Goal: Transaction & Acquisition: Purchase product/service

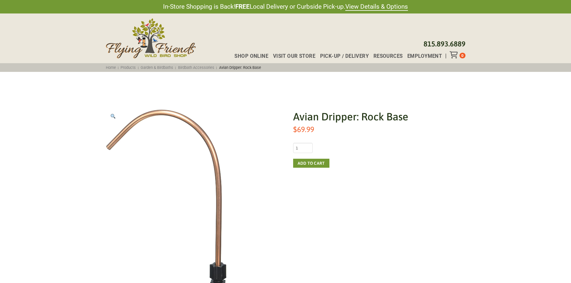
click at [351, 116] on h1 "Avian Dripper: Rock Base" at bounding box center [379, 116] width 172 height 15
click at [331, 112] on h1 "Avian Dripper: Rock Base" at bounding box center [379, 116] width 172 height 15
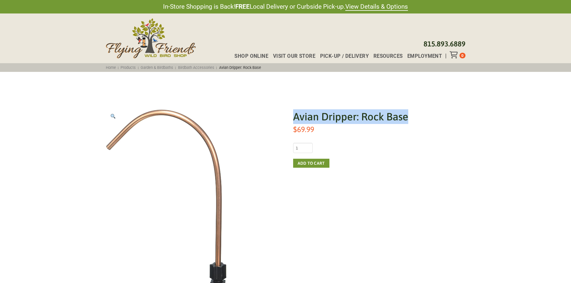
click at [331, 112] on h1 "Avian Dripper: Rock Base" at bounding box center [379, 116] width 172 height 15
copy h1 "Avian Dripper: Rock Base"
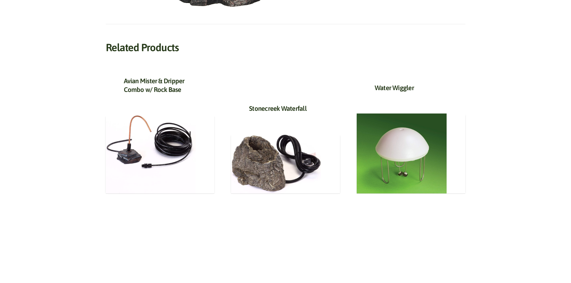
scroll to position [359, 0]
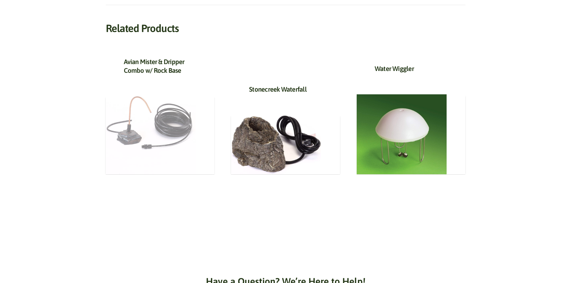
click at [132, 135] on img at bounding box center [151, 135] width 90 height 78
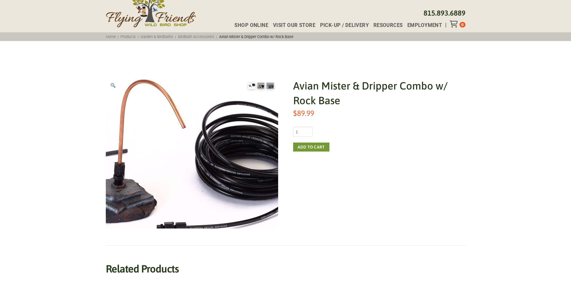
scroll to position [60, 0]
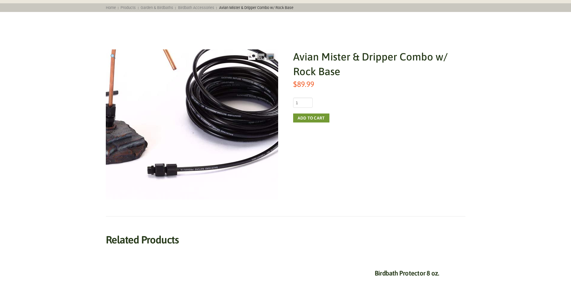
click at [223, 103] on img at bounding box center [174, 135] width 267 height 233
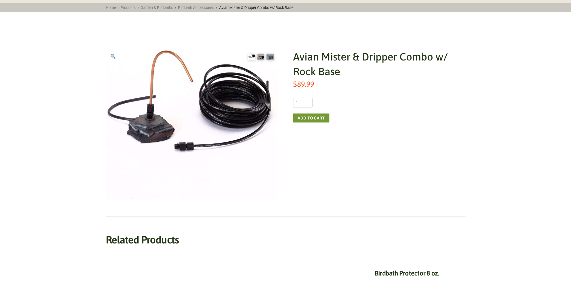
click at [330, 55] on h1 "Avian Mister & Dripper Combo w/ Rock Base" at bounding box center [379, 63] width 172 height 29
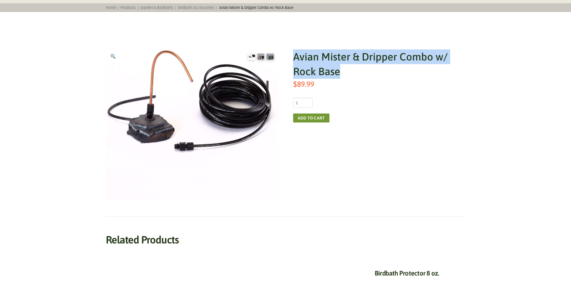
click at [330, 55] on h1 "Avian Mister & Dripper Combo w/ Rock Base" at bounding box center [379, 63] width 172 height 29
copy h1 "Avian Mister & Dripper Combo w/ Rock Base"
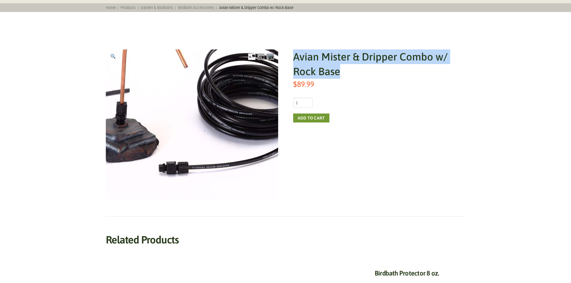
click at [202, 107] on img at bounding box center [185, 133] width 267 height 233
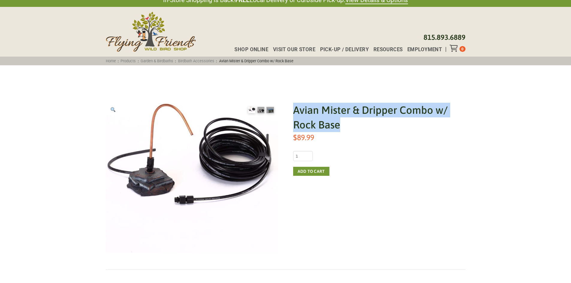
scroll to position [0, 0]
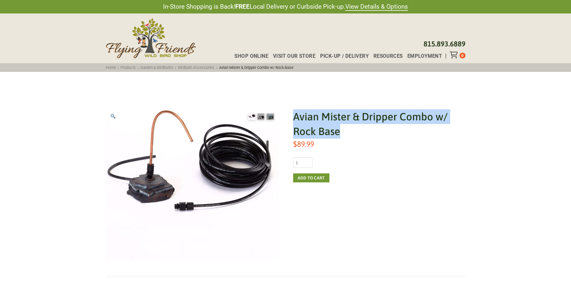
click at [350, 105] on div "Avian Mister & Dripper Combo w/ Rock Base $ 89.99 Avian Mister & Dripper Combo …" at bounding box center [285, 184] width 374 height 165
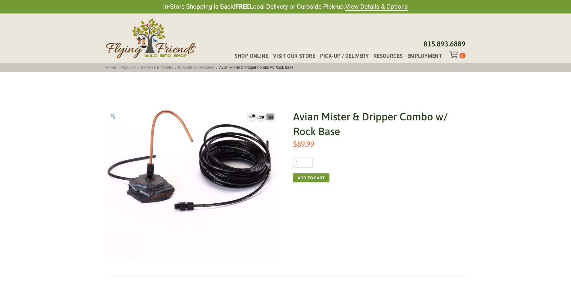
click at [260, 116] on img at bounding box center [260, 117] width 7 height 6
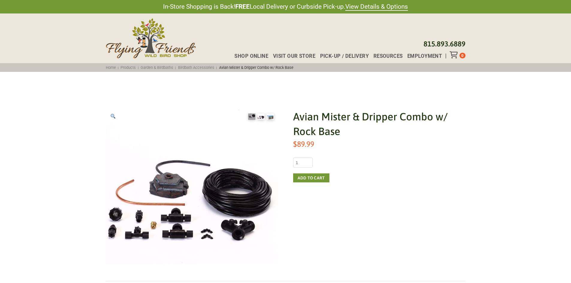
click at [271, 117] on img at bounding box center [269, 117] width 7 height 6
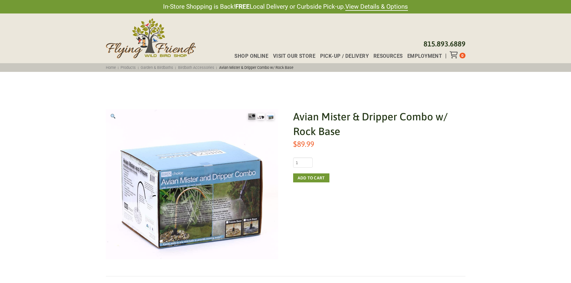
click at [259, 116] on img at bounding box center [260, 117] width 7 height 6
